Goal: Task Accomplishment & Management: Complete application form

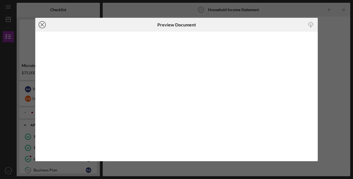
scroll to position [139, 0]
click at [44, 24] on icon "Icon/Close" at bounding box center [42, 25] width 14 height 14
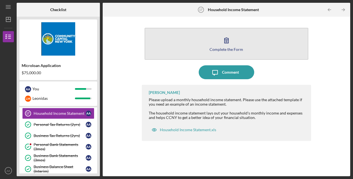
click at [220, 50] on div "Complete the Form" at bounding box center [227, 49] width 34 height 4
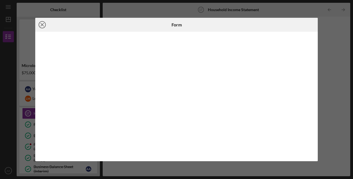
click at [42, 24] on line at bounding box center [42, 24] width 3 height 3
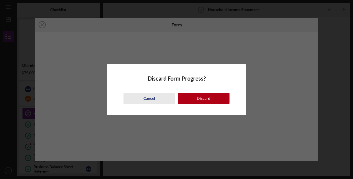
click at [149, 98] on div "Cancel" at bounding box center [150, 98] width 12 height 11
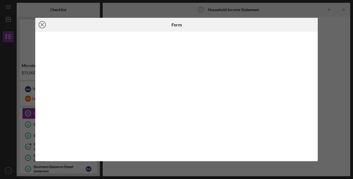
click at [41, 24] on icon "Icon/Close" at bounding box center [42, 25] width 14 height 14
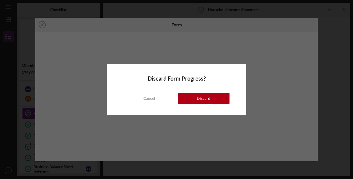
click at [199, 92] on div "Cancel Discard" at bounding box center [177, 93] width 106 height 22
click at [202, 99] on div "Discard" at bounding box center [204, 98] width 14 height 11
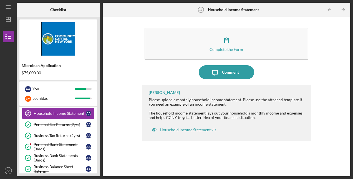
click at [59, 112] on div "Household Income Statement" at bounding box center [60, 113] width 52 height 4
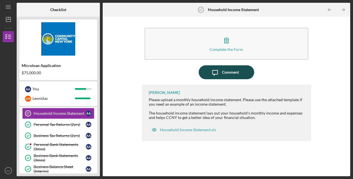
click at [225, 79] on div "Icon/Message Comment" at bounding box center [226, 72] width 169 height 14
click at [231, 72] on div "Comment" at bounding box center [230, 72] width 17 height 14
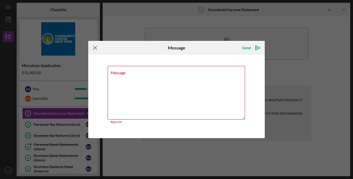
click at [98, 48] on icon "Icon/Menu Close" at bounding box center [95, 48] width 14 height 14
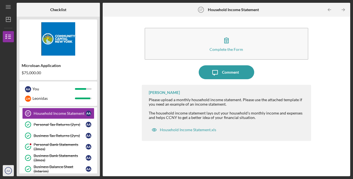
click at [7, 171] on text "AA" at bounding box center [9, 170] width 4 height 3
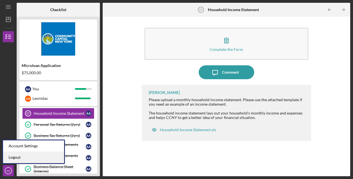
click at [21, 156] on link "Logout" at bounding box center [33, 157] width 61 height 11
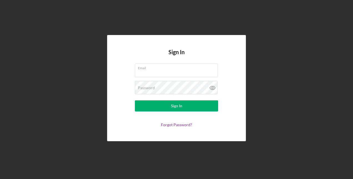
type input "[EMAIL_ADDRESS][DOMAIN_NAME]"
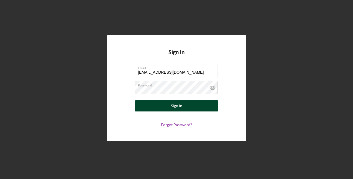
click at [196, 104] on button "Sign In" at bounding box center [176, 105] width 83 height 11
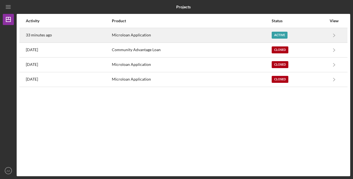
click at [276, 33] on div "Active" at bounding box center [280, 35] width 16 height 7
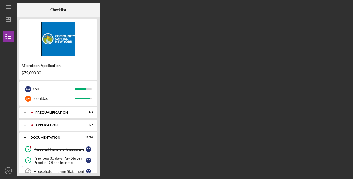
click at [69, 172] on div "Household Income Statement" at bounding box center [60, 171] width 52 height 4
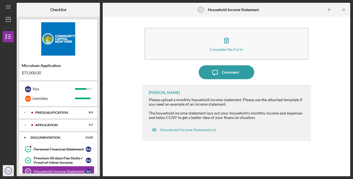
click at [8, 172] on icon "AA" at bounding box center [8, 171] width 11 height 14
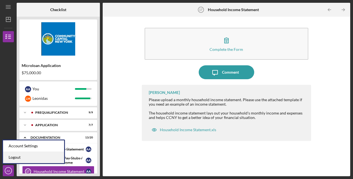
click at [24, 157] on link "Logout" at bounding box center [33, 157] width 61 height 11
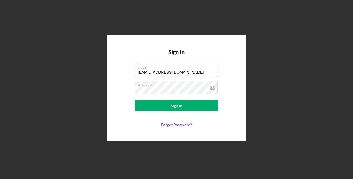
click at [203, 71] on input "[EMAIL_ADDRESS][DOMAIN_NAME]" at bounding box center [176, 70] width 83 height 13
type input "[EMAIL_ADDRESS][DOMAIN_NAME]"
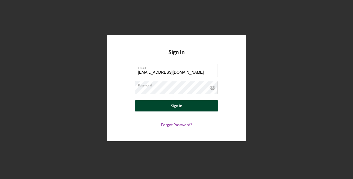
click at [171, 104] on button "Sign In" at bounding box center [176, 105] width 83 height 11
